Goal: Information Seeking & Learning: Learn about a topic

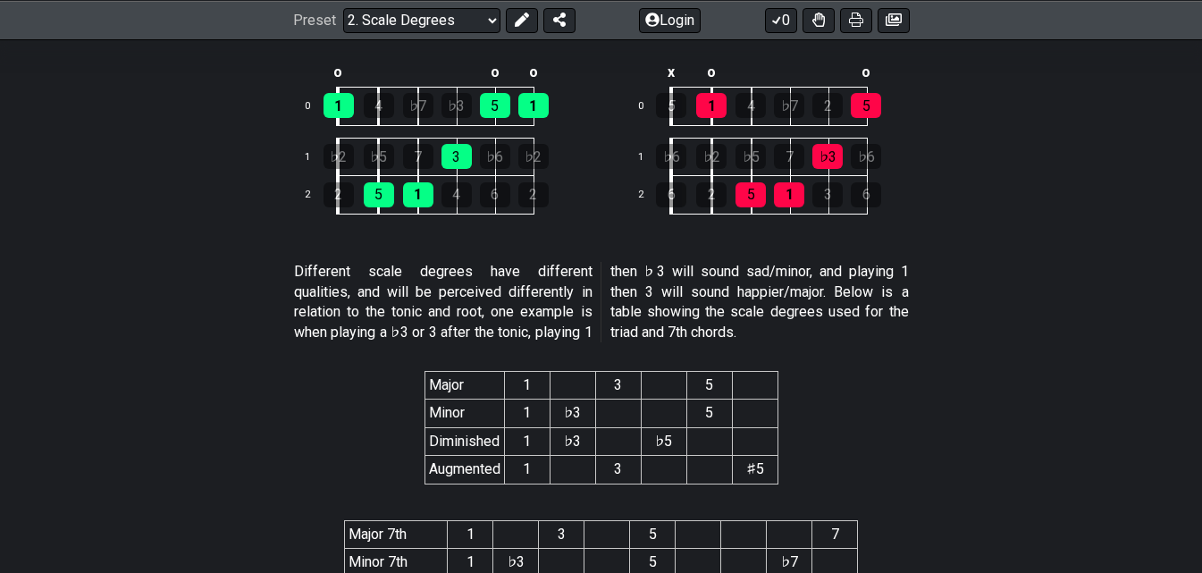
scroll to position [3218, 0]
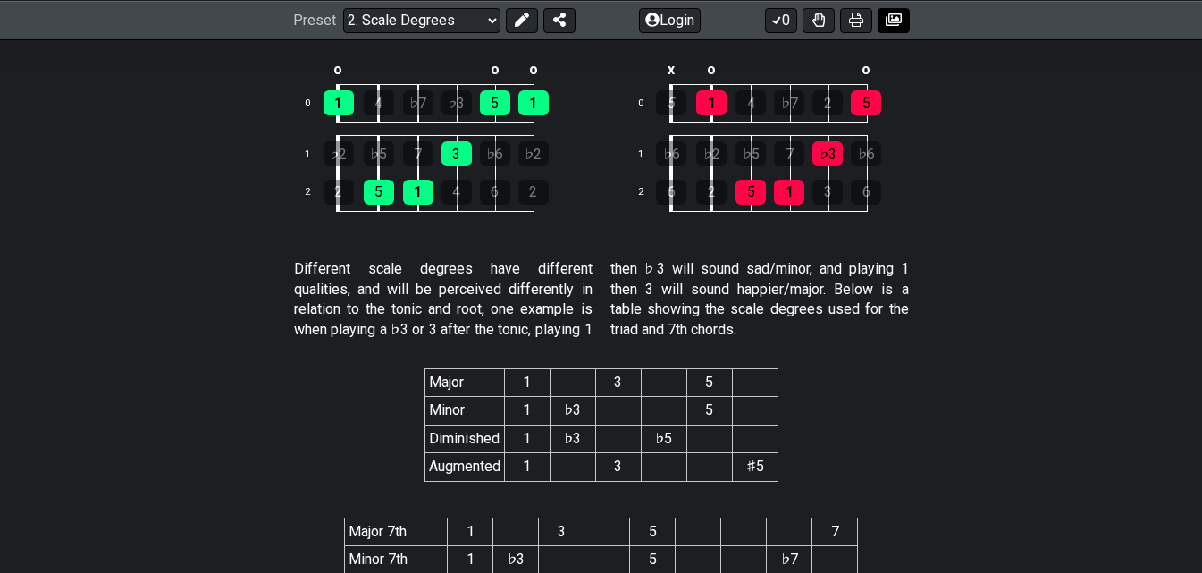
click at [887, 22] on icon at bounding box center [894, 19] width 16 height 13
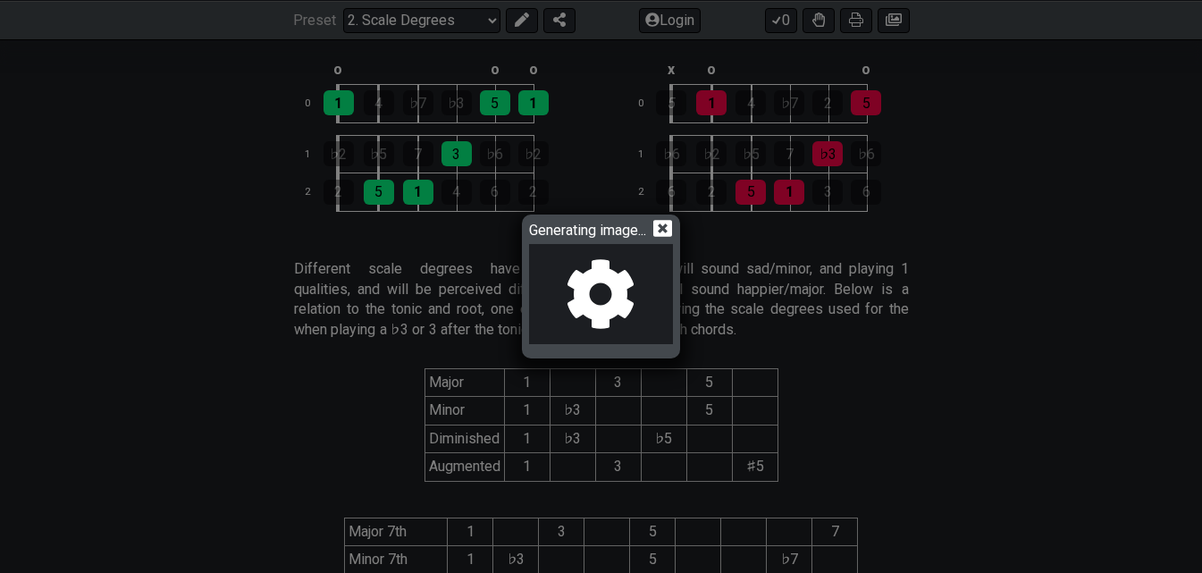
click at [672, 228] on icon at bounding box center [662, 228] width 19 height 17
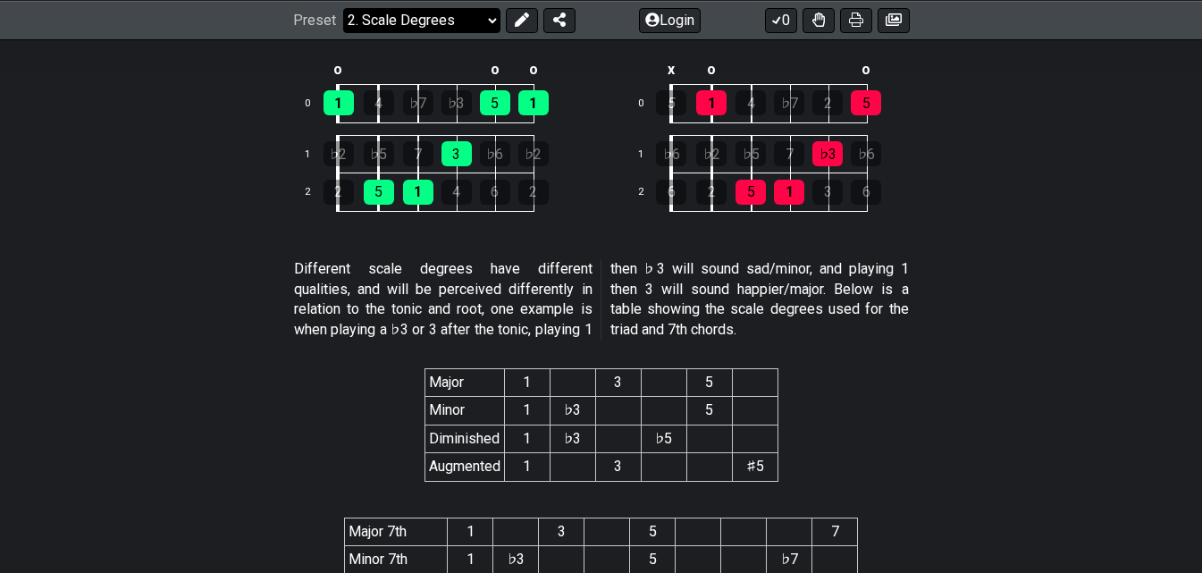
click at [445, 24] on select "Welcome to #fretflip! Initial Preset Custom Preset Minor Pentatonic Major Penta…" at bounding box center [421, 19] width 157 height 25
drag, startPoint x: 187, startPoint y: 299, endPoint x: 273, endPoint y: 16, distance: 296.1
click at [187, 299] on section "Different scale degrees have different qualities, and will be perceived differe…" at bounding box center [601, 303] width 1202 height 102
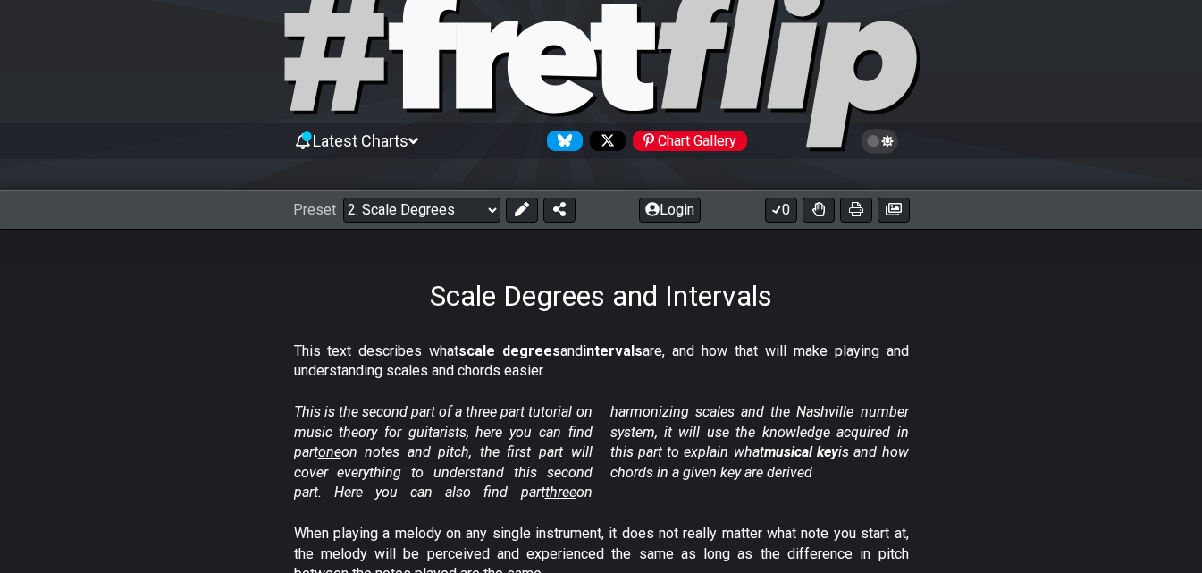
scroll to position [0, 0]
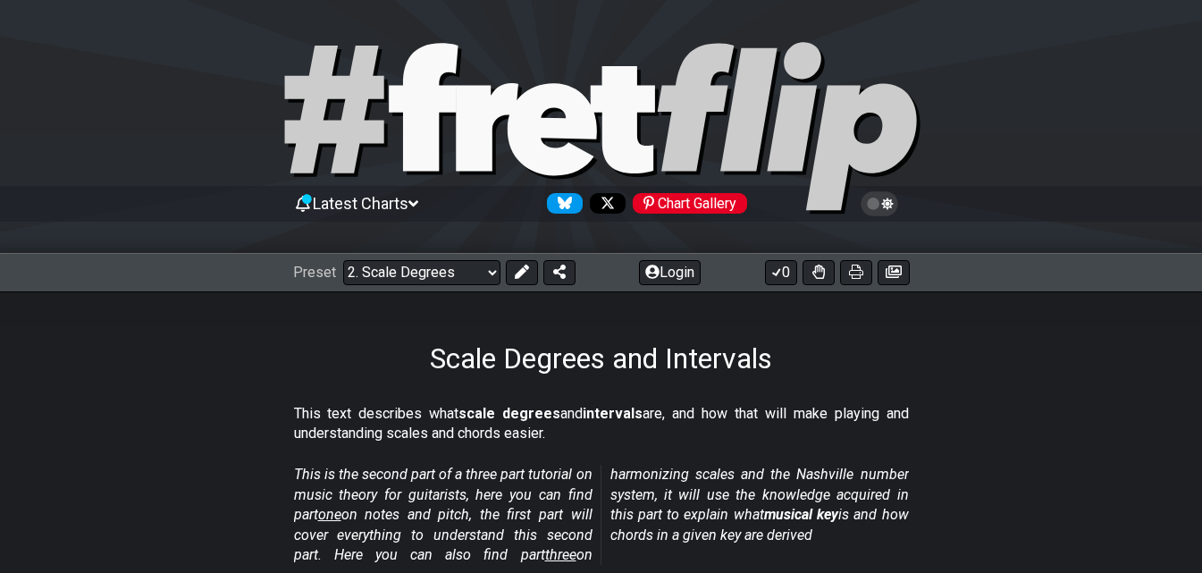
click at [395, 288] on div "Preset Welcome to #fretflip! Initial Preset Custom Preset Minor Pentatonic Majo…" at bounding box center [601, 272] width 1202 height 39
click at [405, 272] on select "Welcome to #fretflip! Initial Preset Custom Preset Minor Pentatonic Major Penta…" at bounding box center [421, 272] width 157 height 25
click at [343, 260] on select "Welcome to #fretflip! Initial Preset Custom Preset Minor Pentatonic Major Penta…" at bounding box center [421, 272] width 157 height 25
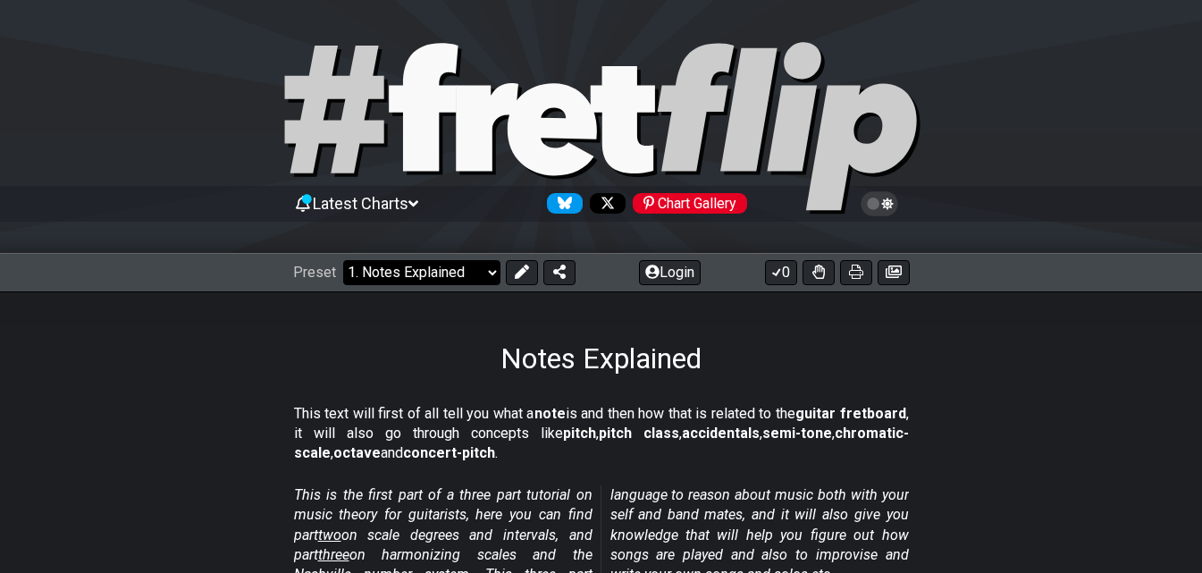
click at [478, 278] on select "Welcome to #fretflip! Initial Preset Custom Preset Minor Pentatonic Major Penta…" at bounding box center [421, 272] width 157 height 25
click at [462, 278] on select "Welcome to #fretflip! Initial Preset Custom Preset Minor Pentatonic Major Penta…" at bounding box center [421, 272] width 157 height 25
click at [380, 265] on select "Welcome to #fretflip! Initial Preset Custom Preset Minor Pentatonic Major Penta…" at bounding box center [421, 272] width 157 height 25
click at [343, 260] on select "Welcome to #fretflip! Initial Preset Custom Preset Minor Pentatonic Major Penta…" at bounding box center [421, 272] width 157 height 25
select select "/guitar-scales"
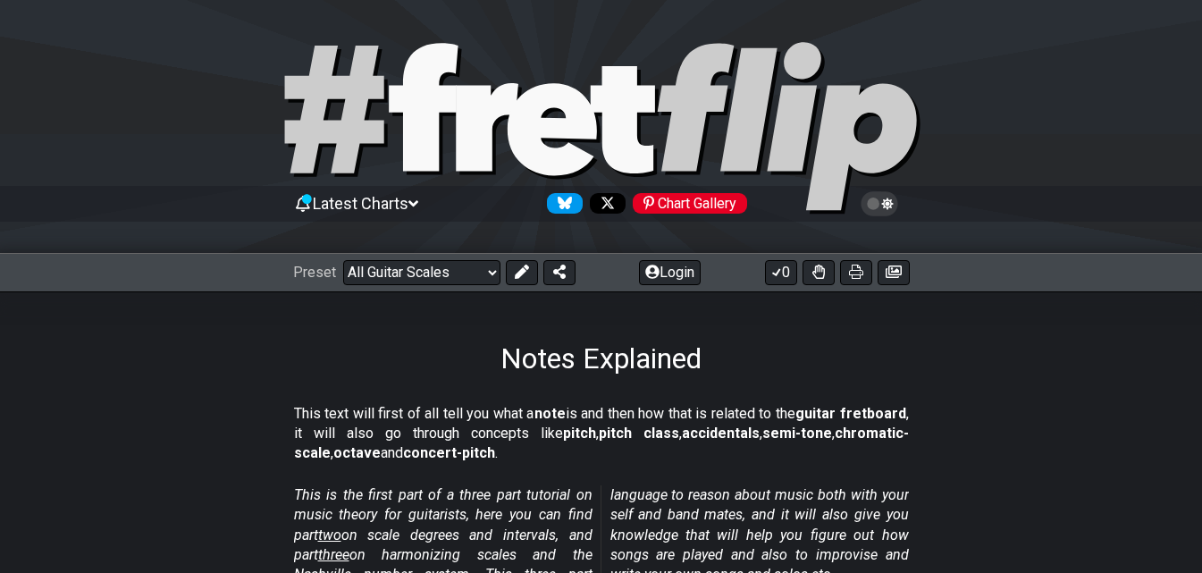
select select "C"
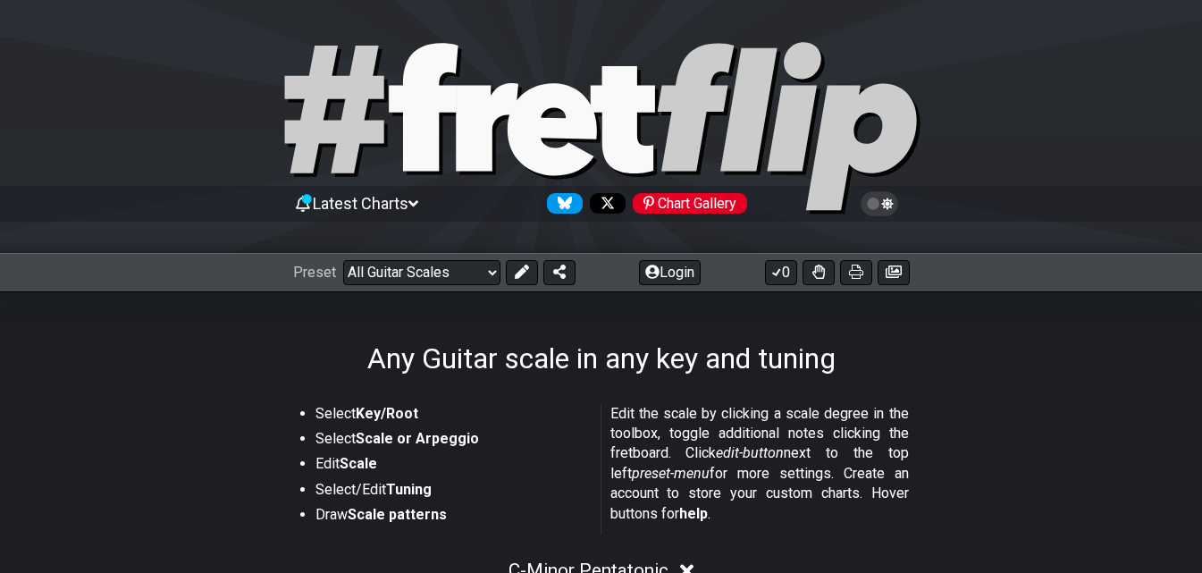
click at [441, 288] on div "Preset Welcome to #fretflip! Initial Preset Custom Preset Minor Pentatonic Majo…" at bounding box center [601, 272] width 1202 height 39
click at [444, 278] on select "Welcome to #fretflip! Initial Preset Custom Preset Minor Pentatonic Major Penta…" at bounding box center [421, 272] width 157 height 25
click at [343, 260] on select "Welcome to #fretflip! Initial Preset Custom Preset Minor Pentatonic Major Penta…" at bounding box center [421, 272] width 157 height 25
select select "/beginner-guitar"
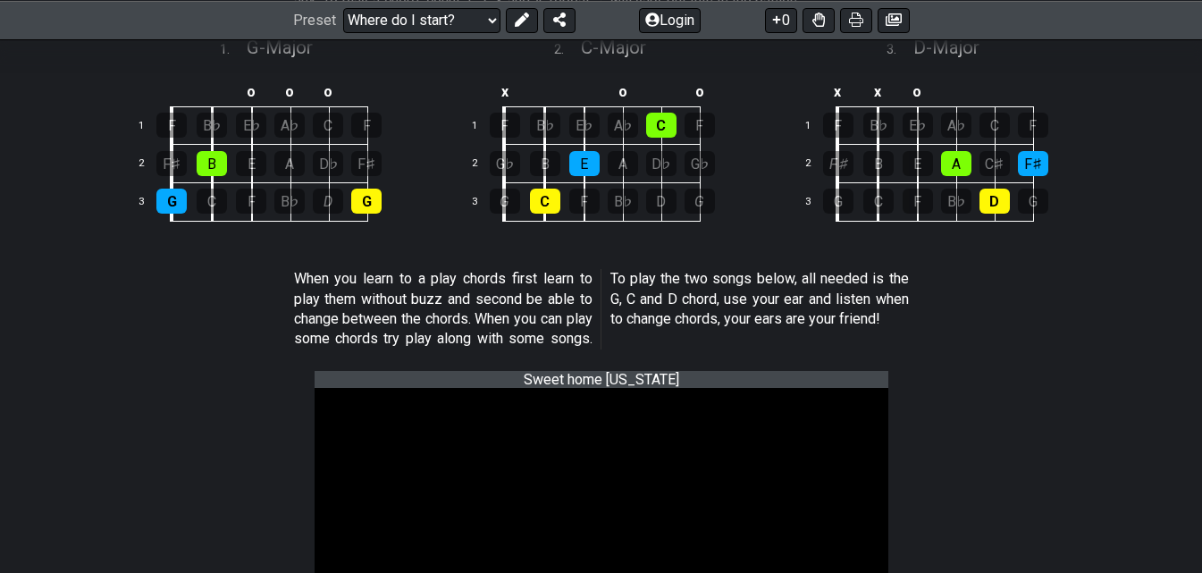
scroll to position [477, 0]
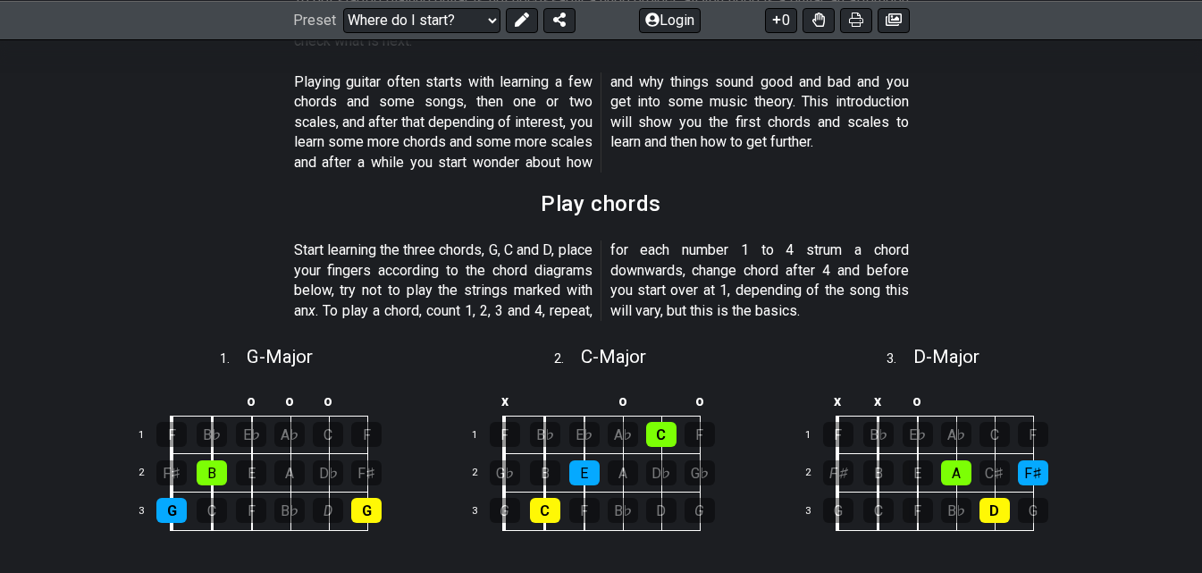
click at [451, 33] on div "Preset Welcome to #fretflip! Initial Preset Custom Preset Minor Pentatonic Majo…" at bounding box center [601, 19] width 1202 height 39
click at [454, 22] on select "Welcome to #fretflip! Initial Preset Custom Preset Minor Pentatonic Major Penta…" at bounding box center [421, 19] width 157 height 25
click at [859, 348] on div "3 . D - Major" at bounding box center [934, 352] width 322 height 34
select select "D"
